Goal: Information Seeking & Learning: Find specific fact

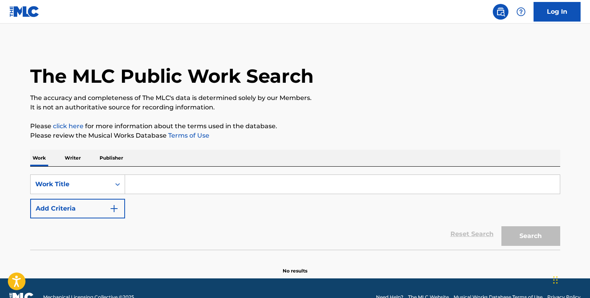
click at [353, 185] on input "Search Form" at bounding box center [342, 184] width 435 height 19
paste input "Delusional"
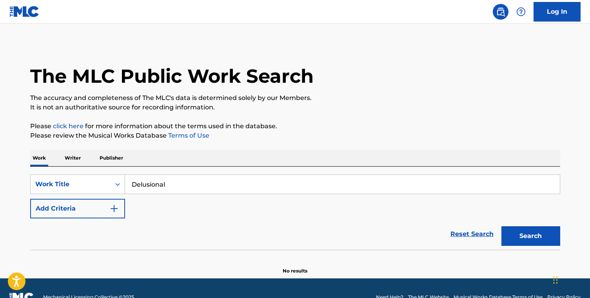
type input "Delusional"
click at [234, 249] on div "Reset Search Search" at bounding box center [295, 233] width 530 height 31
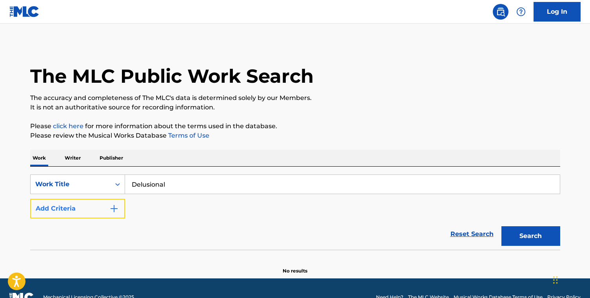
click at [112, 212] on img "Search Form" at bounding box center [113, 208] width 9 height 9
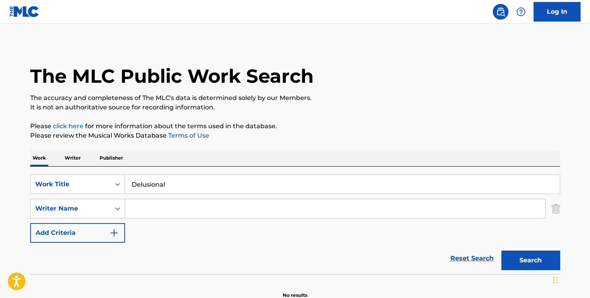
click at [174, 211] on input "Search Form" at bounding box center [335, 208] width 420 height 19
paste input "[PERSON_NAME]"
type input "[PERSON_NAME]"
click at [531, 258] on button "Search" at bounding box center [530, 261] width 59 height 20
click at [544, 89] on div "The MLC Public Work Search" at bounding box center [295, 71] width 530 height 57
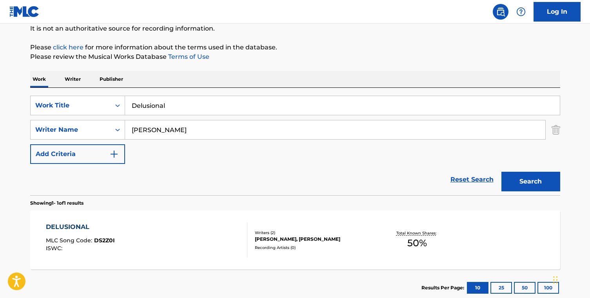
scroll to position [94, 0]
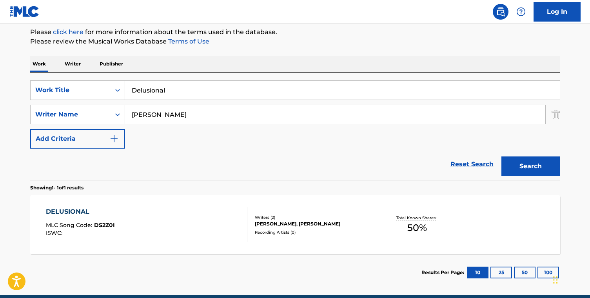
click at [320, 234] on div "Recording Artists ( 0 )" at bounding box center [314, 232] width 118 height 6
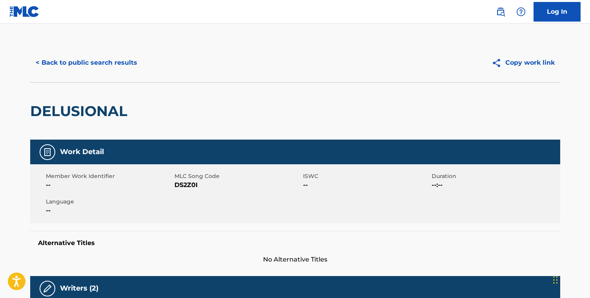
click at [352, 222] on div "Member Work Identifier -- MLC Song Code DS2Z0I ISWC -- Duration --:-- Language …" at bounding box center [295, 193] width 530 height 59
